Goal: Information Seeking & Learning: Learn about a topic

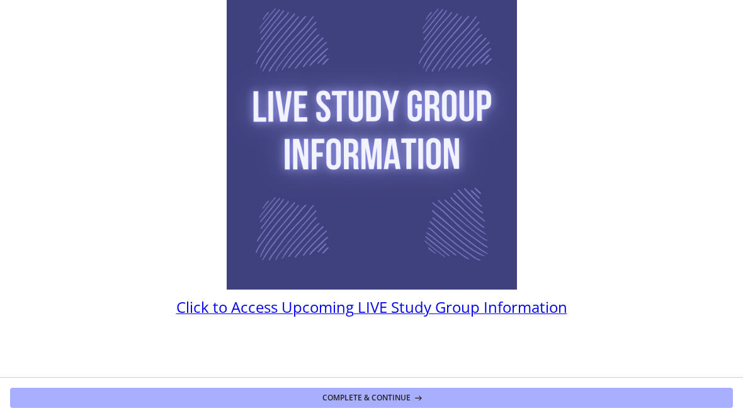
scroll to position [80, 0]
click at [201, 324] on section "You can access information about upcoming study groups here Click to Access Upc…" at bounding box center [371, 188] width 743 height 377
click at [210, 308] on span "Click to Access Upcoming LIVE Study Group Information" at bounding box center [371, 307] width 391 height 21
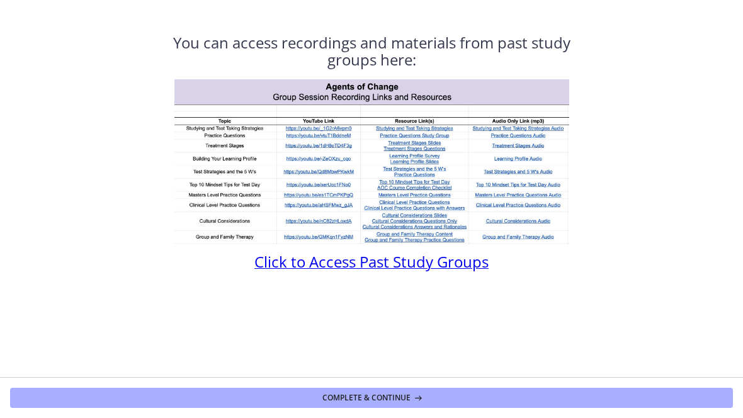
click at [274, 272] on span "Click to Access Past Study Groups" at bounding box center [371, 261] width 234 height 21
